Goal: Download file/media

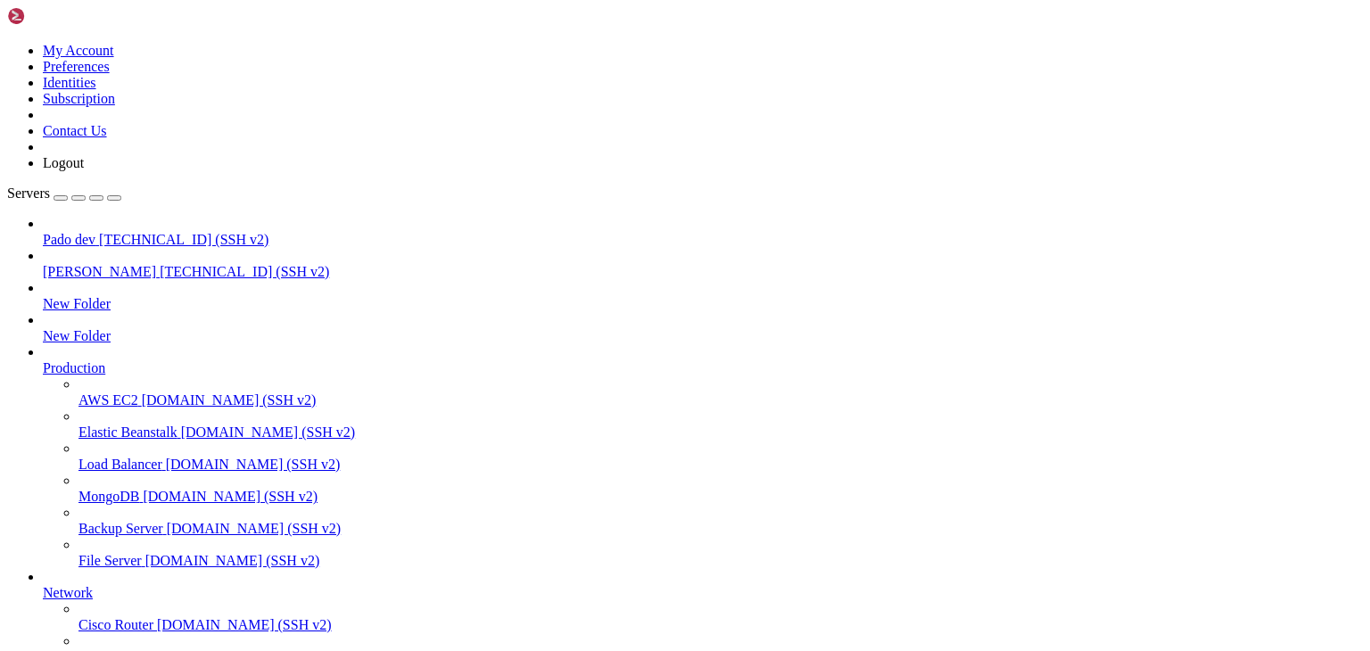
scroll to position [3507, 0]
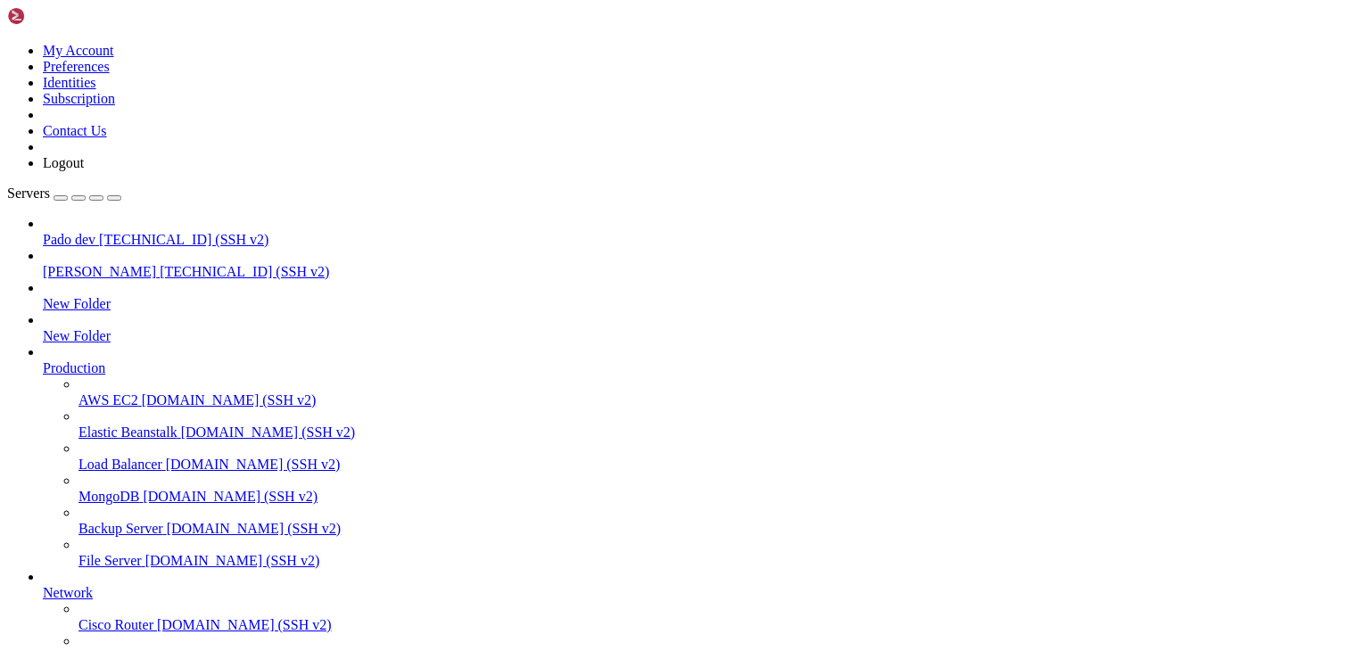
type input "/public_html/public/assets/companies/photos"
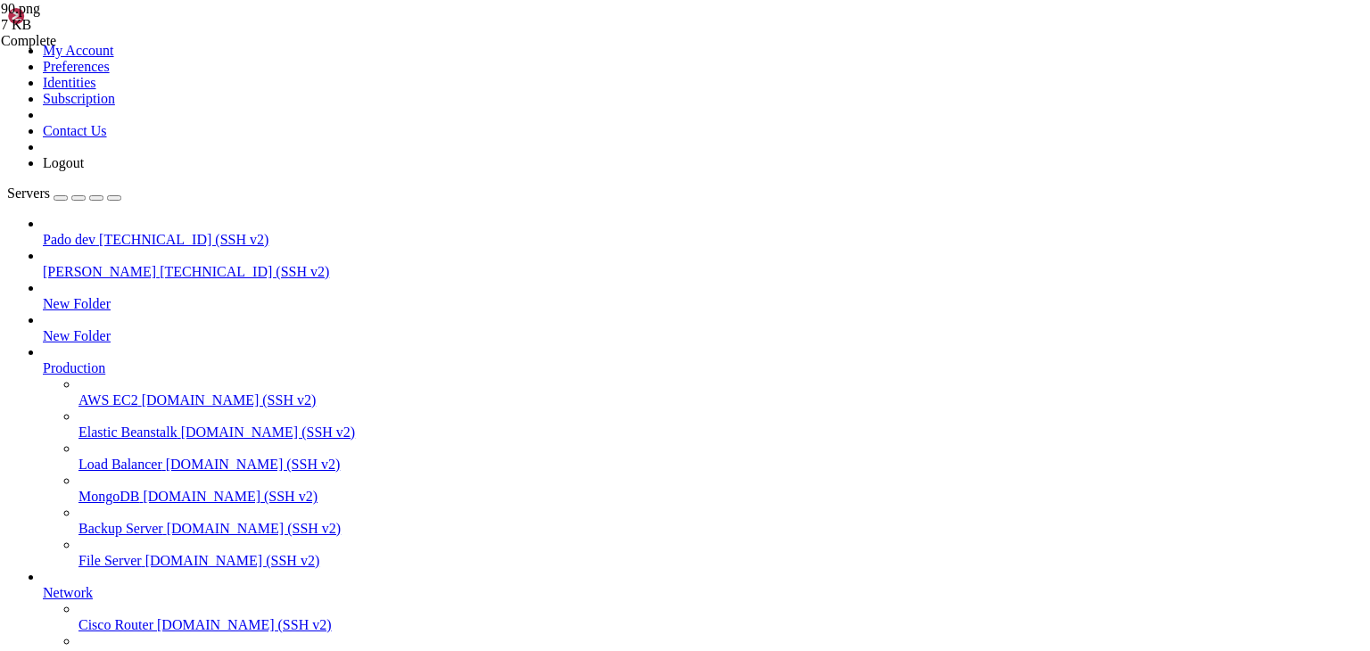
click at [81, 264] on span "[PERSON_NAME]" at bounding box center [99, 271] width 113 height 15
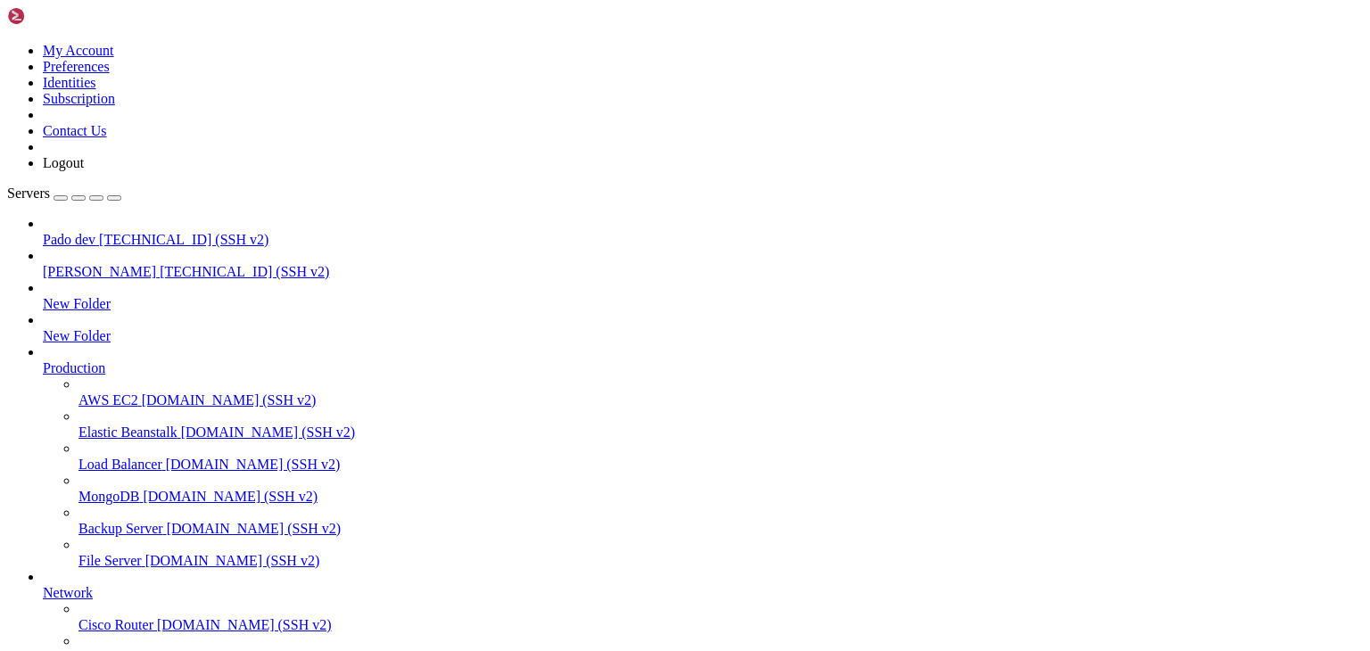
type input "/public_html/storage/logs"
